Goal: Check status: Check status

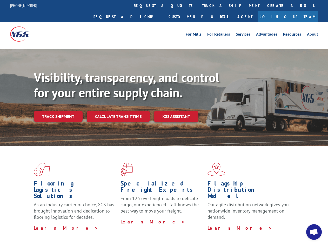
click at [164, 122] on div "Visibility, transparency, and control for your entire supply chain. Track shipm…" at bounding box center [181, 106] width 294 height 72
click at [198, 5] on link "track a shipment" at bounding box center [230, 5] width 65 height 11
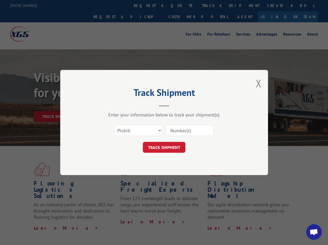
click at [181, 5] on div "Track Shipment Enter your information below to track your shipment(s). Select c…" at bounding box center [164, 122] width 328 height 245
click at [213, 5] on div "Track Shipment Enter your information below to track your shipment(s). Select c…" at bounding box center [164, 122] width 328 height 245
click at [58, 105] on div "Track Shipment Enter your information below to track your shipment(s). Select c…" at bounding box center [164, 122] width 328 height 245
click at [118, 105] on header "Track Shipment" at bounding box center [164, 98] width 156 height 18
click at [176, 105] on header "Track Shipment" at bounding box center [164, 98] width 156 height 18
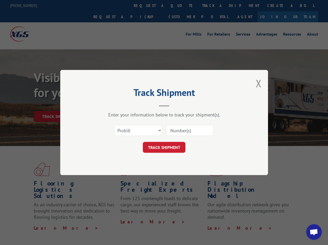
click at [314, 232] on span "Open chat" at bounding box center [313, 232] width 9 height 7
